Goal: Find specific page/section: Find specific page/section

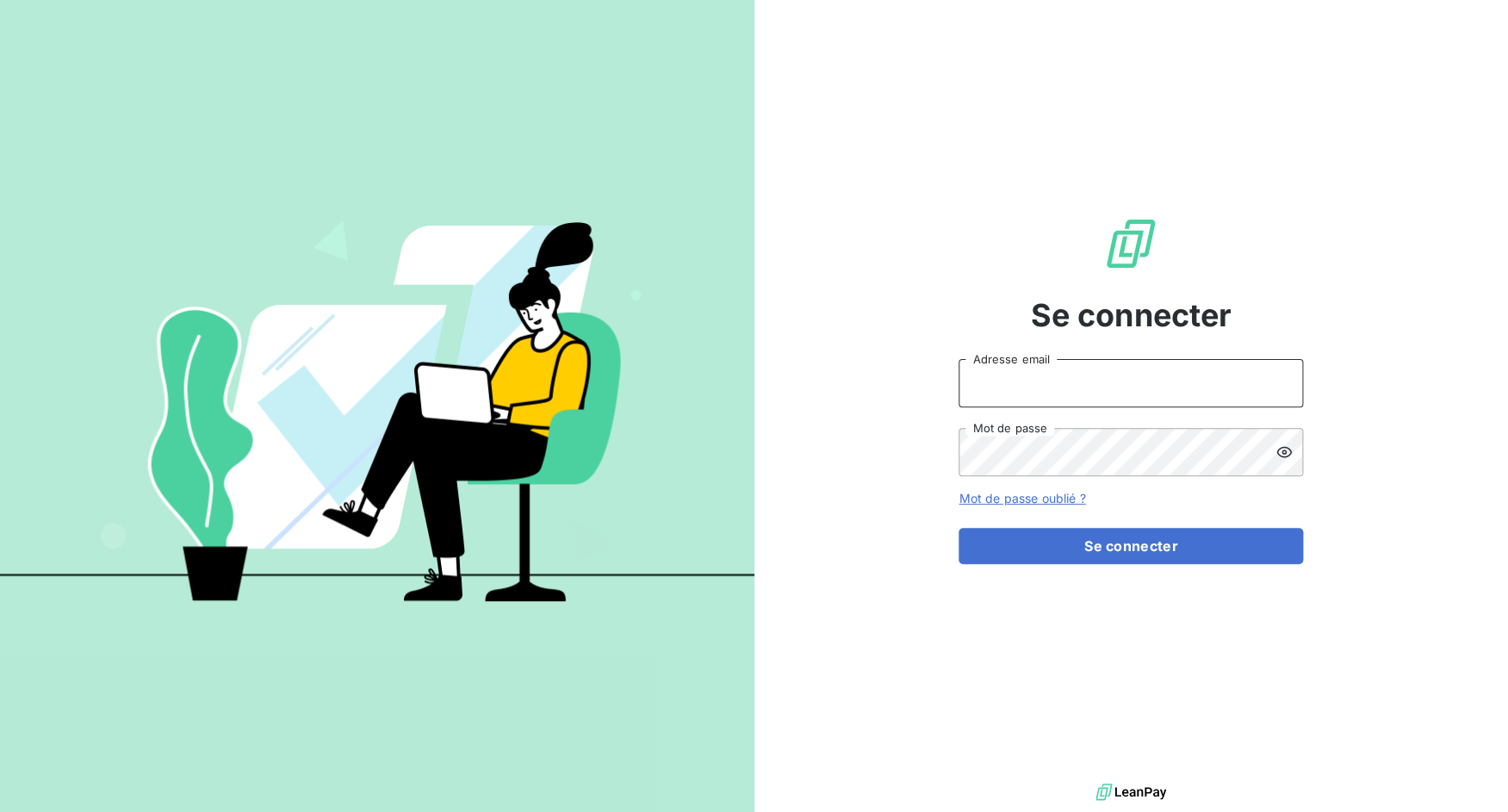
click at [1028, 383] on input "Adresse email" at bounding box center [1130, 383] width 344 height 48
drag, startPoint x: 1018, startPoint y: 387, endPoint x: 1080, endPoint y: 377, distance: 62.8
click at [1080, 377] on input "admin@3dcelo" at bounding box center [1130, 383] width 344 height 48
type input "admin@bapvenissieux"
click at [958, 528] on button "Se connecter" at bounding box center [1130, 545] width 344 height 36
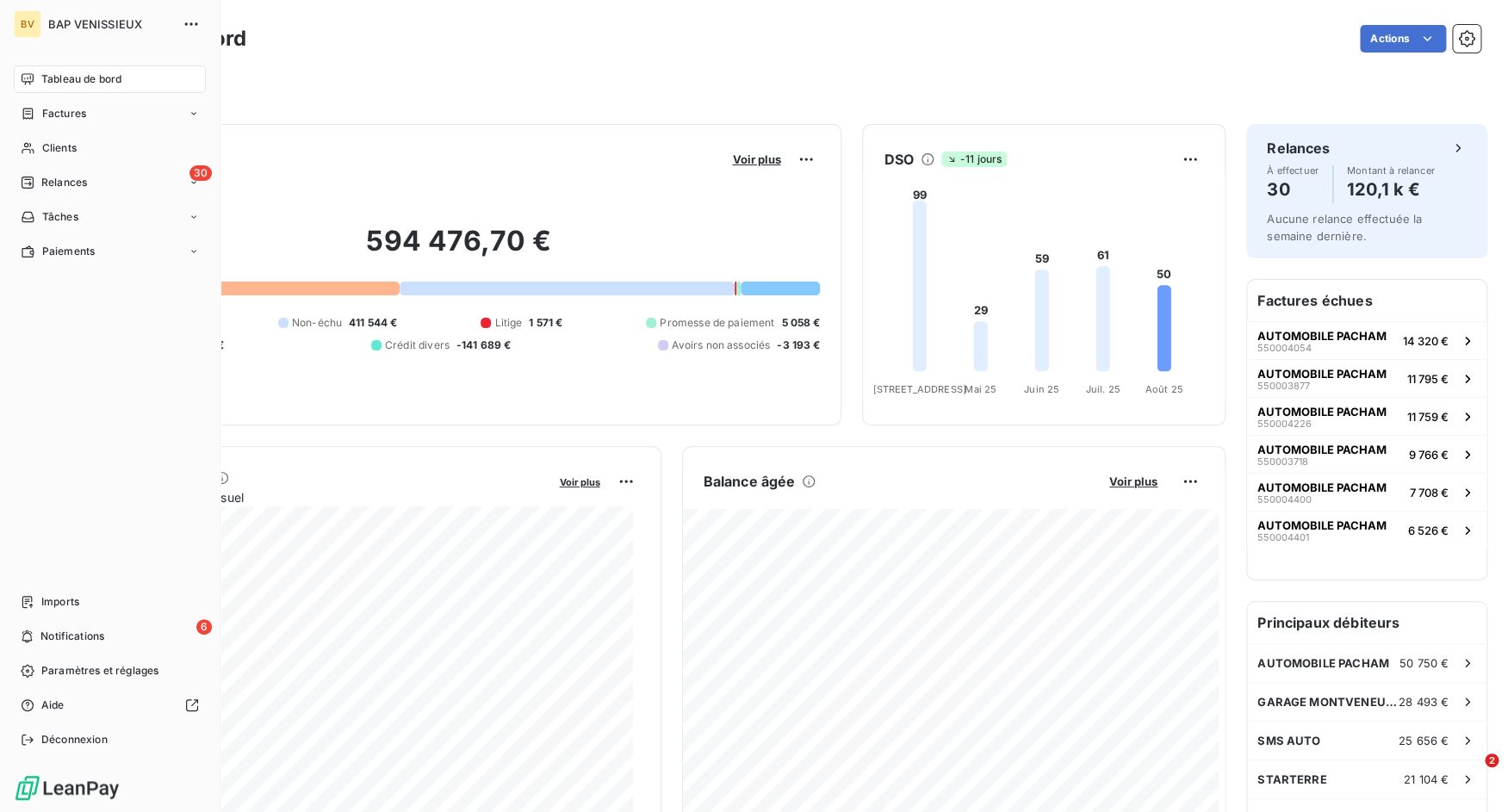
click at [45, 606] on span "Imports" at bounding box center [60, 602] width 38 height 16
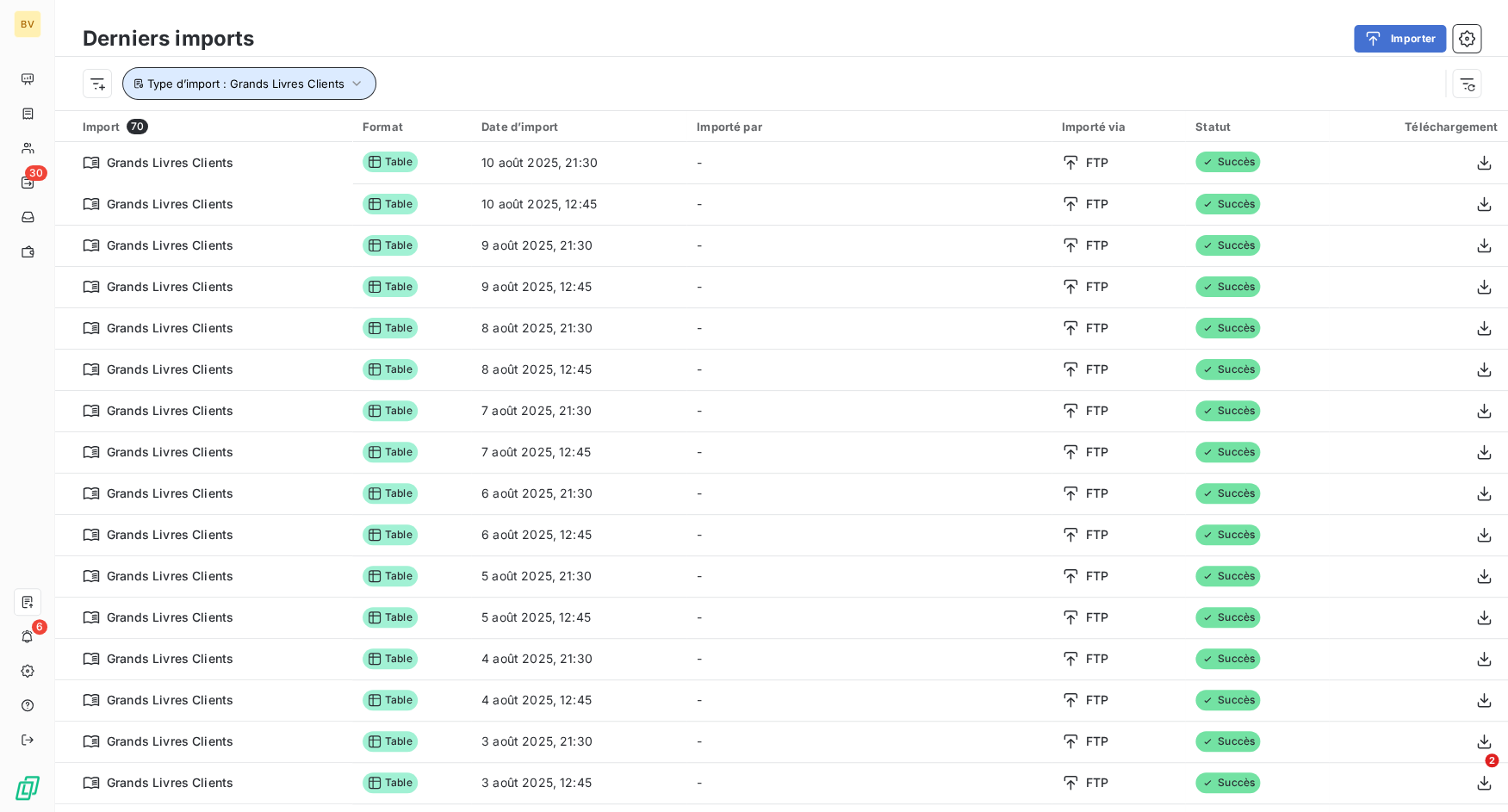
click at [347, 99] on button "Type d’import : Grands Livres Clients" at bounding box center [249, 83] width 254 height 32
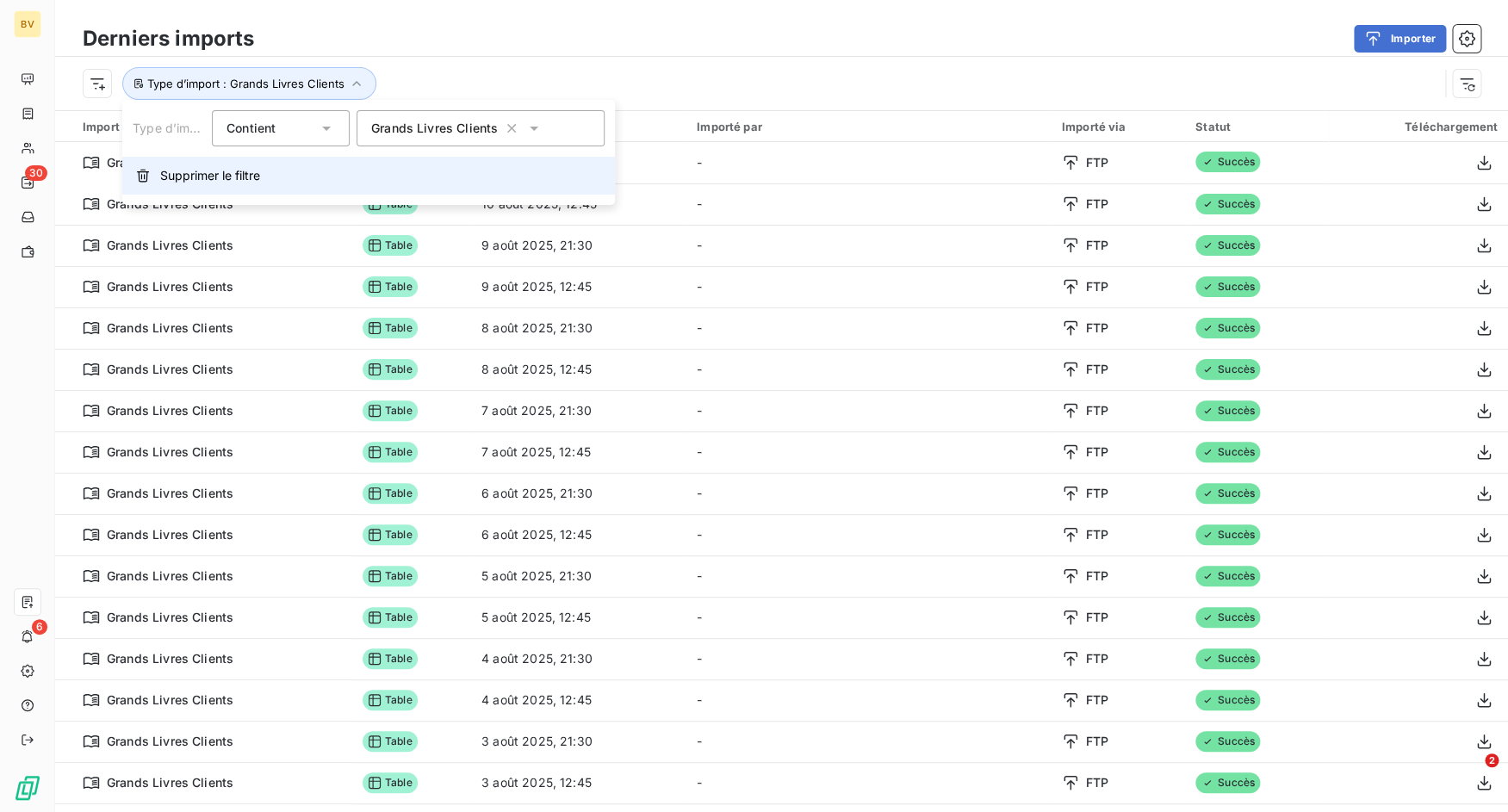
click at [299, 169] on button "Supprimer le filtre" at bounding box center [368, 175] width 493 height 38
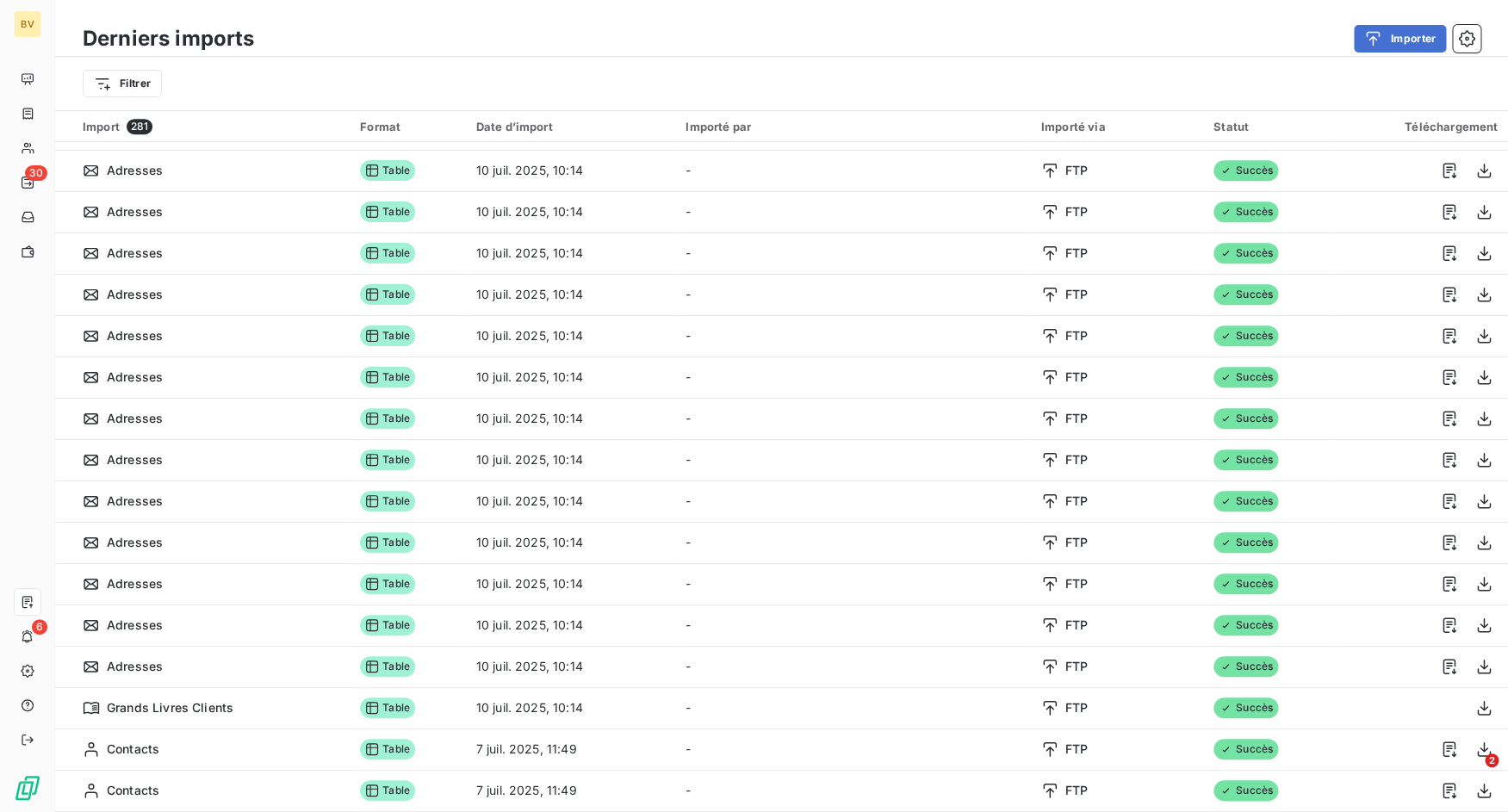
scroll to position [157, 0]
